Goal: Task Accomplishment & Management: Manage account settings

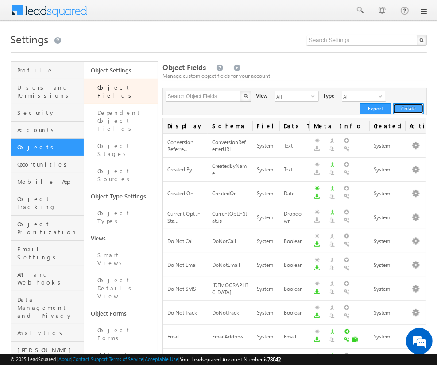
click at [401, 105] on button "Create" at bounding box center [408, 109] width 31 height 11
click at [401, 104] on button "Create" at bounding box center [408, 109] width 31 height 11
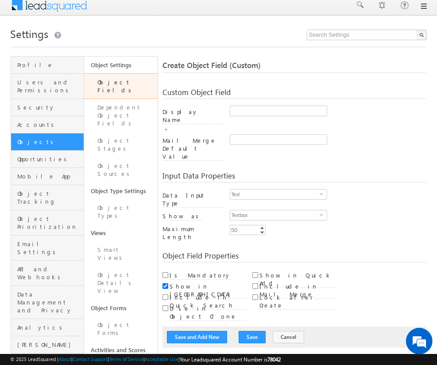
scroll to position [5, 0]
click at [127, 82] on link "Object Fields" at bounding box center [120, 86] width 73 height 26
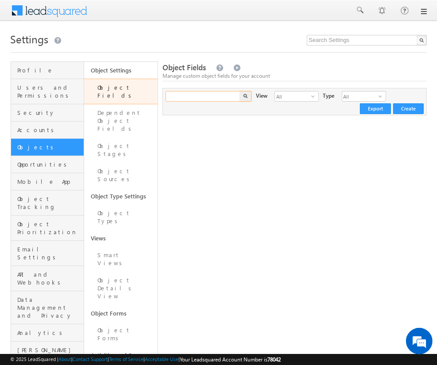
click at [184, 95] on input "text" at bounding box center [203, 96] width 76 height 11
paste input "test_mcp_simp"
type input "test_mcp_simp"
click at [240, 91] on button "button" at bounding box center [246, 96] width 12 height 11
